Goal: Book appointment/travel/reservation

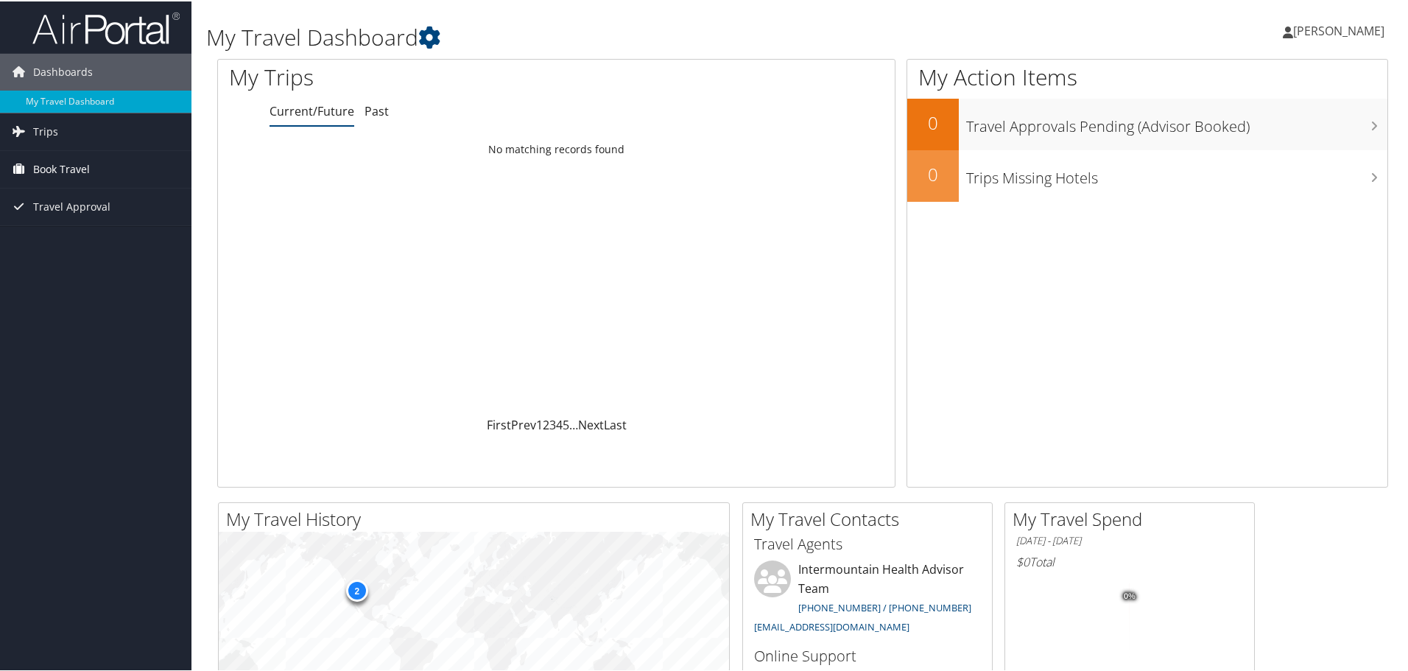
click at [73, 170] on span "Book Travel" at bounding box center [61, 167] width 57 height 37
click at [76, 242] on link "Book/Manage Online Trips" at bounding box center [95, 241] width 191 height 22
